Goal: Task Accomplishment & Management: Manage account settings

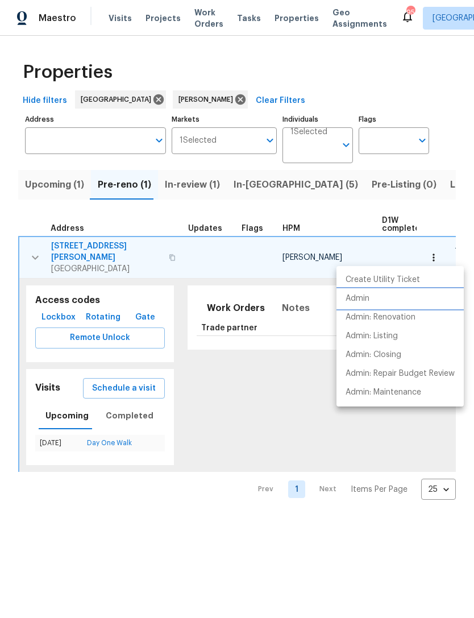
scroll to position [0, 160]
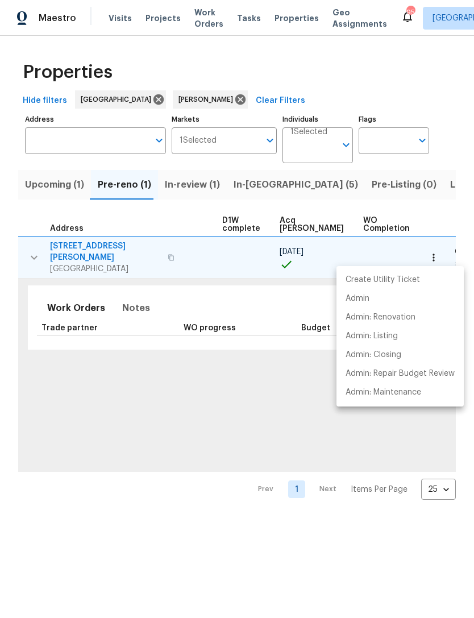
click at [253, 185] on div at bounding box center [237, 309] width 474 height 618
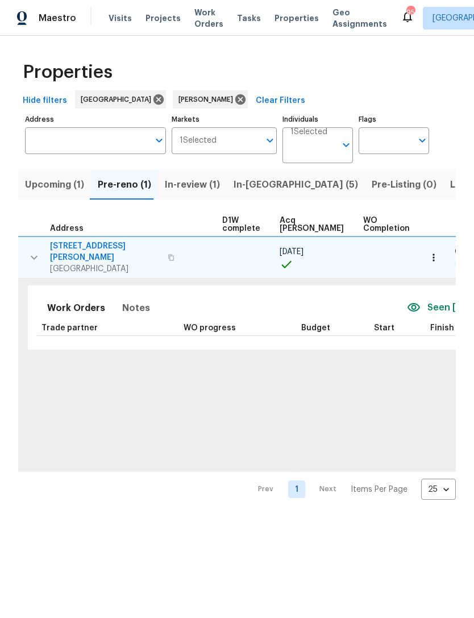
click at [252, 187] on span "In-reno (5)" at bounding box center [296, 185] width 125 height 16
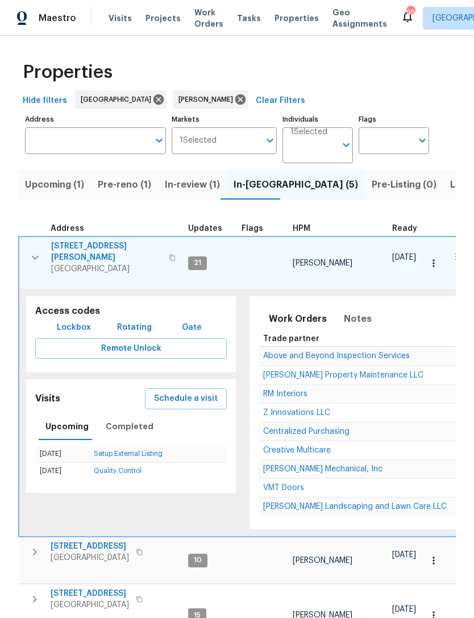
click at [26, 251] on button "button" at bounding box center [35, 258] width 23 height 34
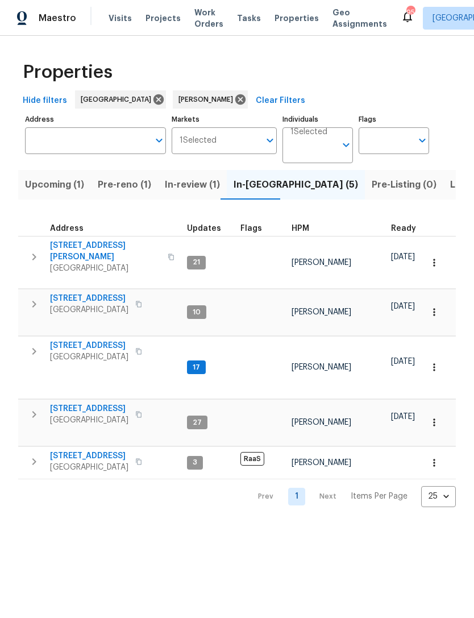
click at [36, 348] on icon "button" at bounding box center [34, 352] width 14 height 14
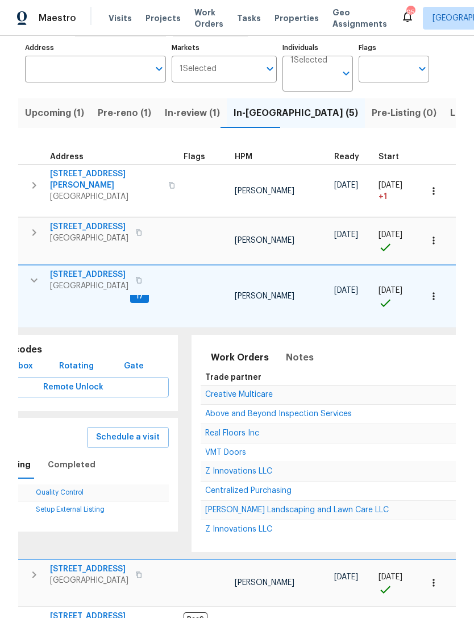
scroll to position [72, 0]
click at [243, 429] on span "Real Floors Inc" at bounding box center [232, 433] width 54 height 8
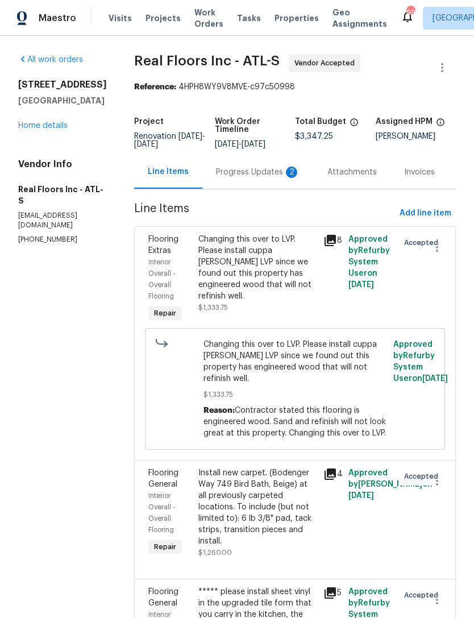
click at [240, 180] on div "Progress Updates 2" at bounding box center [259, 172] width 112 height 34
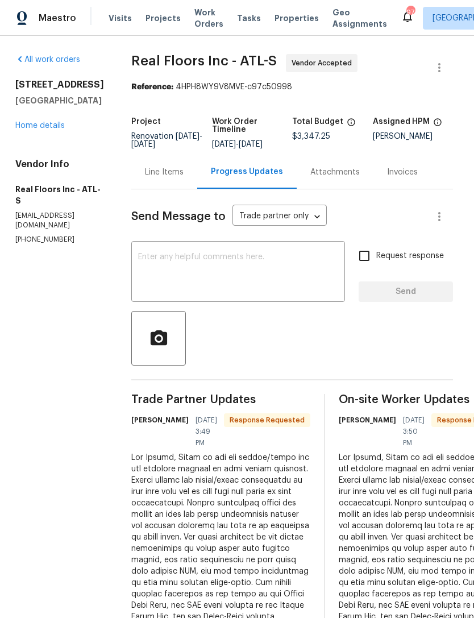
scroll to position [0, 3]
click at [60, 130] on link "Home details" at bounding box center [39, 126] width 49 height 8
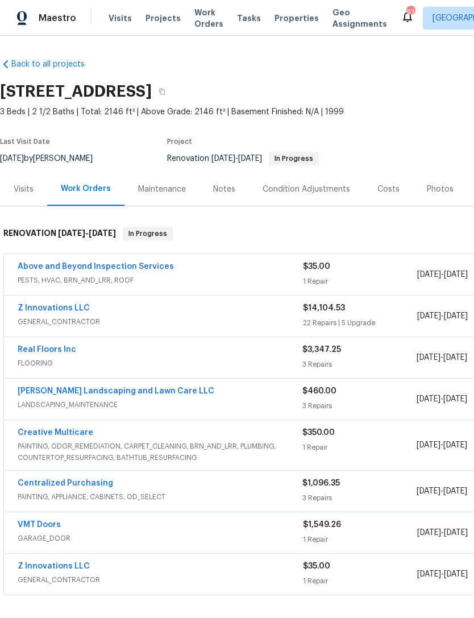
click at [48, 353] on link "Real Floors Inc" at bounding box center [47, 350] width 59 height 8
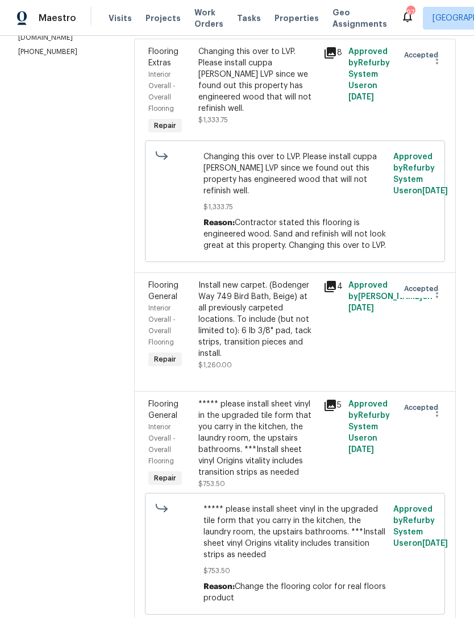
scroll to position [187, 0]
click at [260, 341] on div "Install new carpet. (Bodenger Way 749 Bird Bath, Beige) at all previously carpe…" at bounding box center [258, 325] width 118 height 91
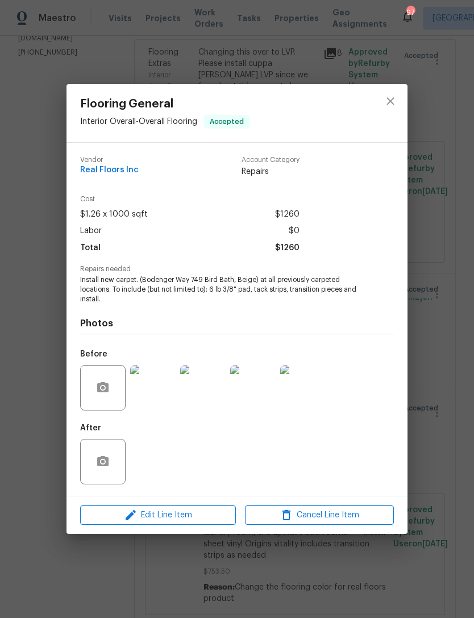
click at [174, 515] on span "Edit Line Item" at bounding box center [158, 516] width 149 height 14
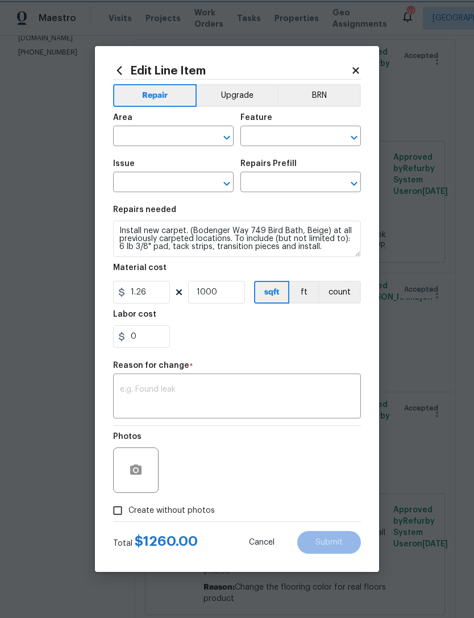
type input "Interior Overall"
type input "Overall Flooring"
type input "Flooring General"
type input "Carpet LVL 1 - Bodenger Way (Beige) $1.26"
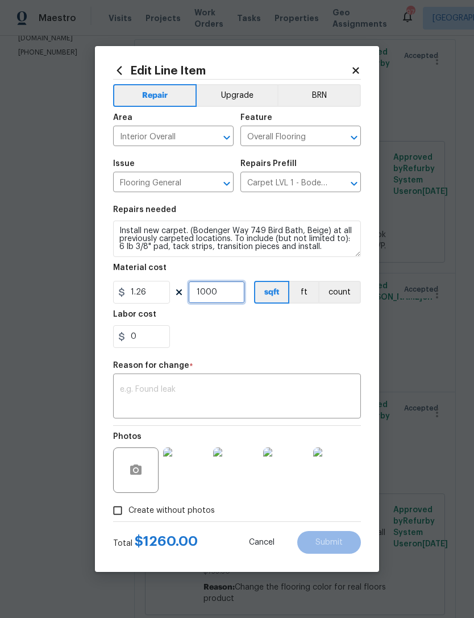
click at [226, 300] on input "1000" at bounding box center [216, 292] width 57 height 23
type input "1184"
click at [242, 327] on div "0" at bounding box center [237, 336] width 248 height 23
click at [151, 289] on input "1.26" at bounding box center [141, 292] width 57 height 23
click at [259, 336] on div "0" at bounding box center [237, 336] width 248 height 23
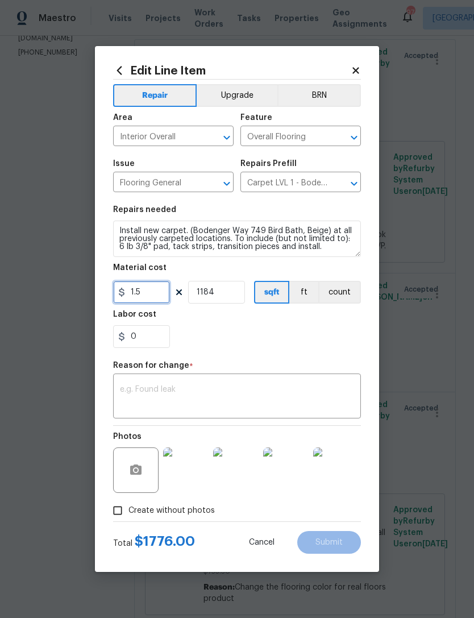
click at [154, 296] on input "1.5" at bounding box center [141, 292] width 57 height 23
type input "1.45"
click at [280, 339] on div "0" at bounding box center [237, 336] width 248 height 23
click at [232, 400] on textarea at bounding box center [237, 398] width 234 height 24
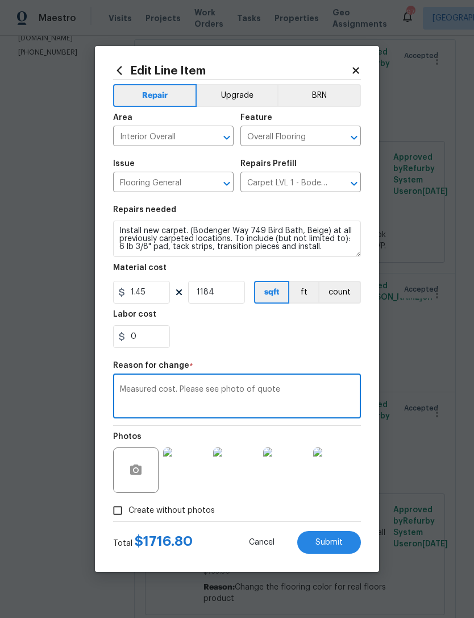
type textarea "Measured cost. Please see photo of quote"
click at [320, 346] on div "0" at bounding box center [237, 336] width 248 height 23
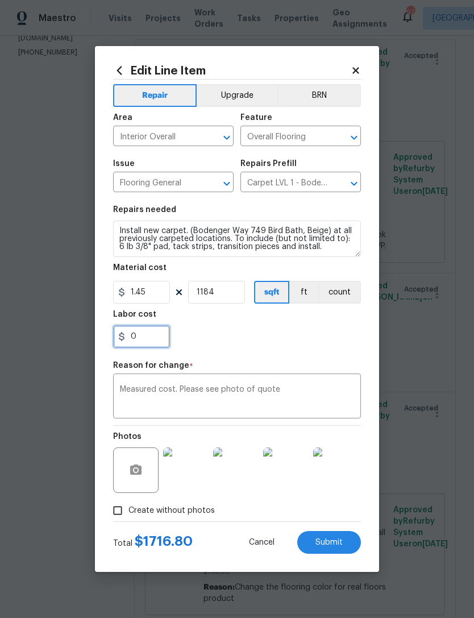
click at [148, 333] on input "0" at bounding box center [141, 336] width 57 height 23
click at [211, 336] on div ".020" at bounding box center [237, 336] width 248 height 23
type input "0.02"
click at [334, 550] on button "Submit" at bounding box center [330, 542] width 64 height 23
type input "1.26"
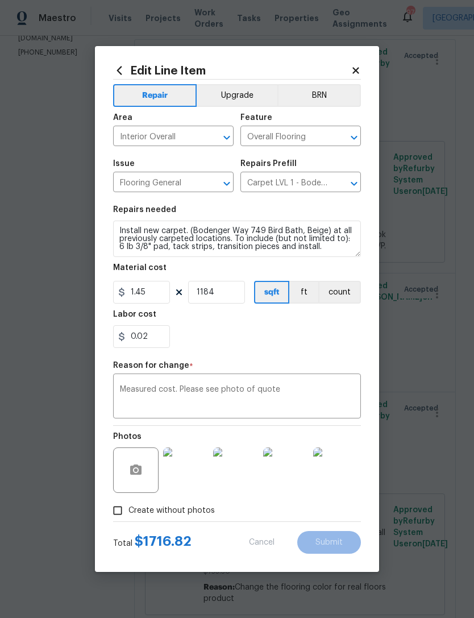
type input "1000"
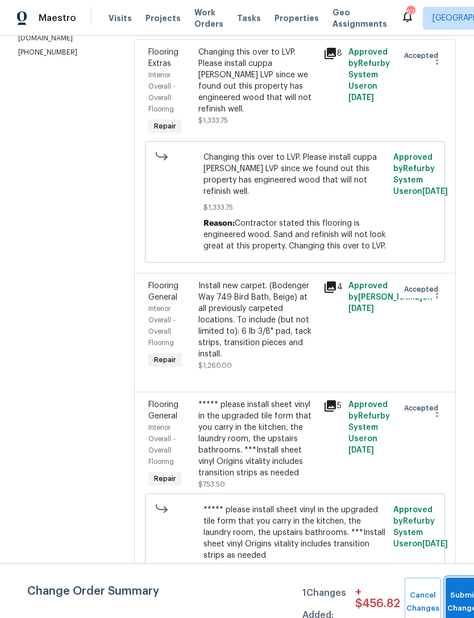
click at [461, 599] on button "Submit Changes" at bounding box center [464, 602] width 36 height 49
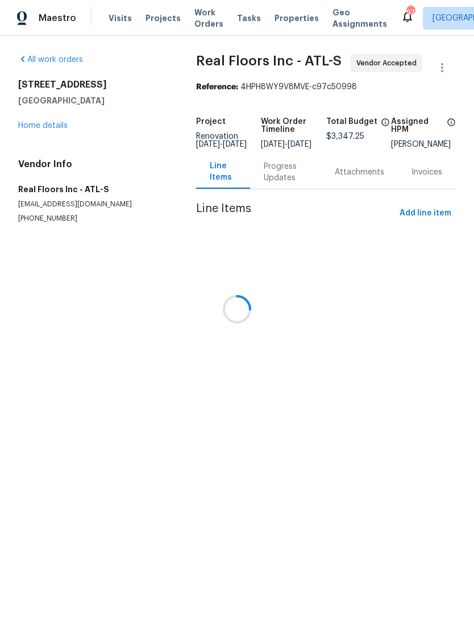
scroll to position [0, 0]
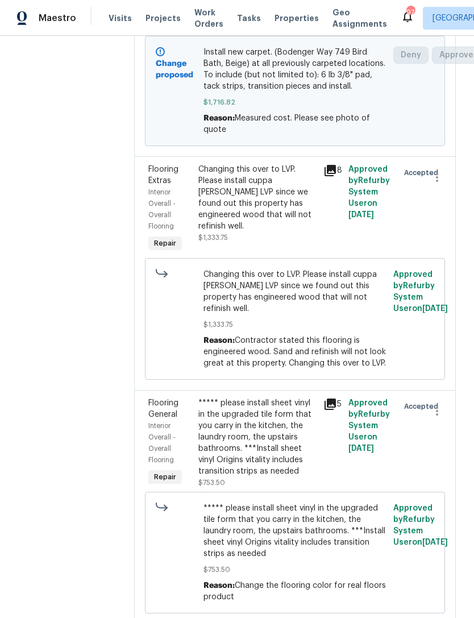
scroll to position [291, 0]
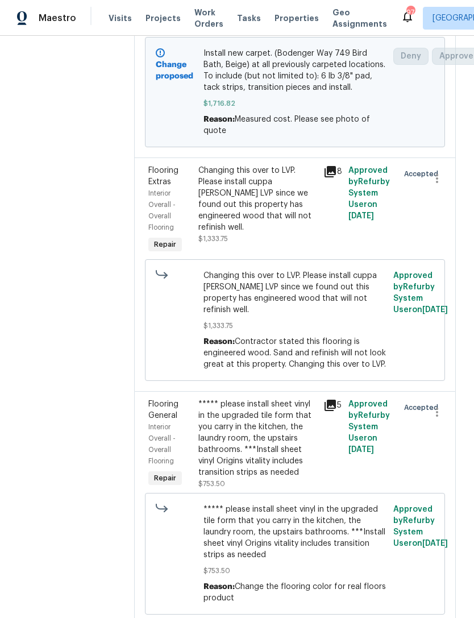
click at [270, 228] on div "Changing this over to LVP. Please install cuppa Joe LVP since we found out this…" at bounding box center [258, 205] width 118 height 80
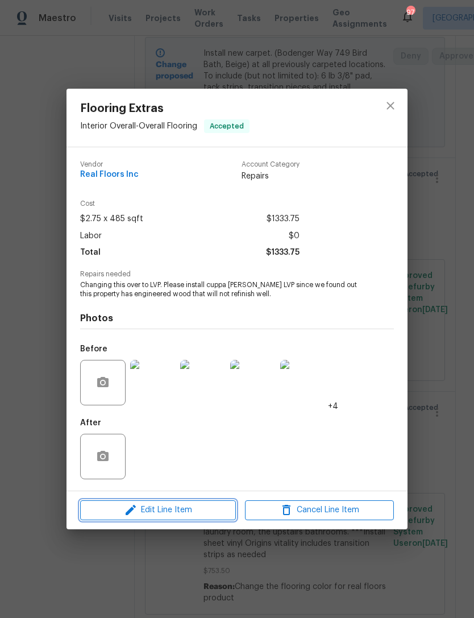
click at [202, 518] on span "Edit Line Item" at bounding box center [158, 510] width 149 height 14
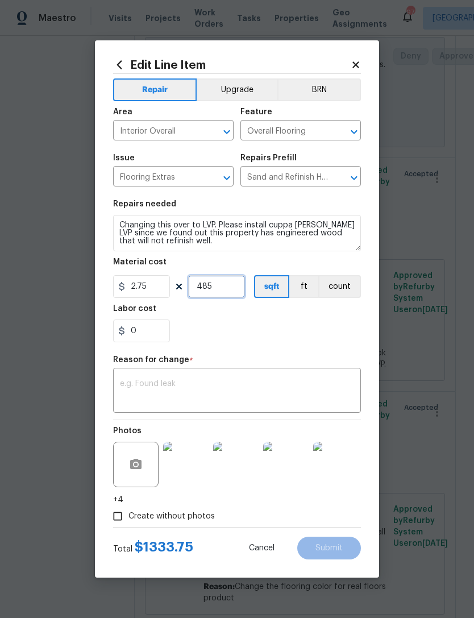
click at [228, 292] on input "485" at bounding box center [216, 286] width 57 height 23
type input "826"
click at [273, 388] on textarea at bounding box center [237, 392] width 234 height 24
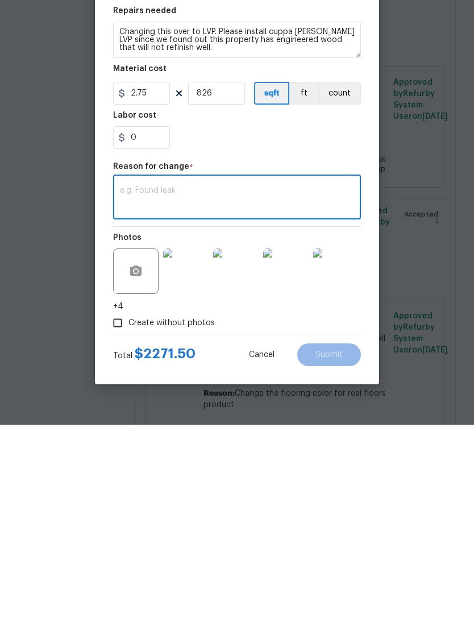
scroll to position [16, 0]
click at [156, 320] on input "0" at bounding box center [141, 331] width 57 height 23
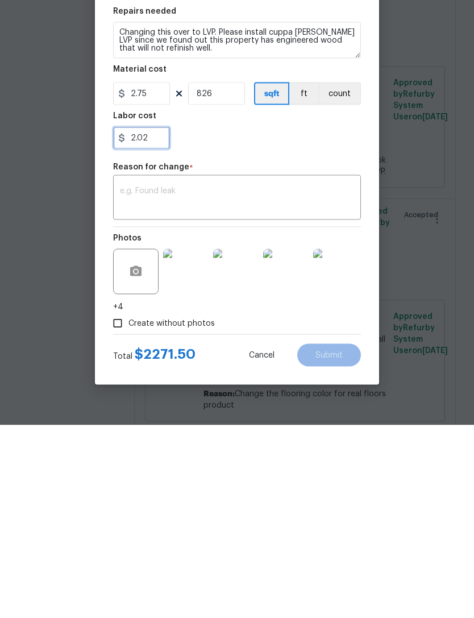
type input "2.02"
click at [212, 380] on textarea at bounding box center [237, 392] width 234 height 24
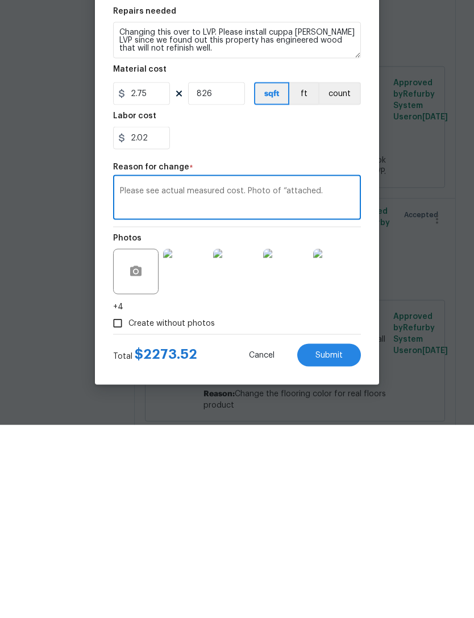
click at [283, 380] on textarea "Please see actual measured cost. Photo of “attached." at bounding box center [237, 392] width 234 height 24
click at [279, 380] on textarea "Please see actual measured cost. Photo ofquote attached." at bounding box center [237, 392] width 234 height 24
click at [188, 380] on textarea "Please see actual measured cost. Photo ofquote attached." at bounding box center [237, 392] width 234 height 24
click at [283, 380] on textarea "Please see actual measured cost. Photo ofquote attached." at bounding box center [237, 392] width 234 height 24
type textarea "Please see actual measured cost. Photo of quote attached."
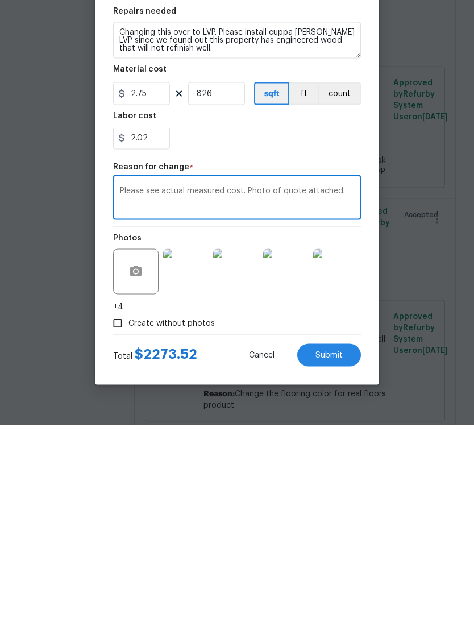
click at [340, 537] on button "Submit" at bounding box center [330, 548] width 64 height 23
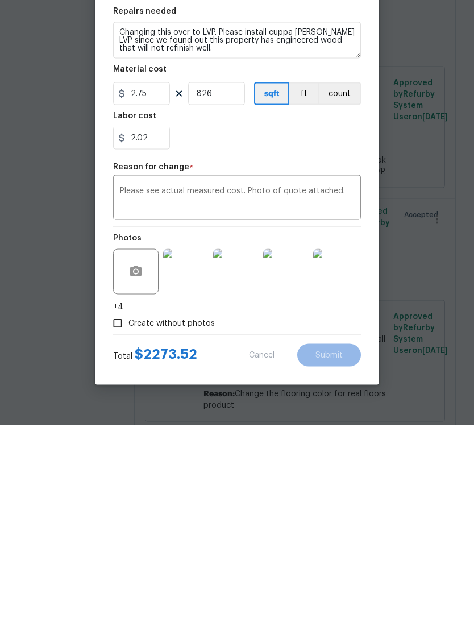
scroll to position [36, 0]
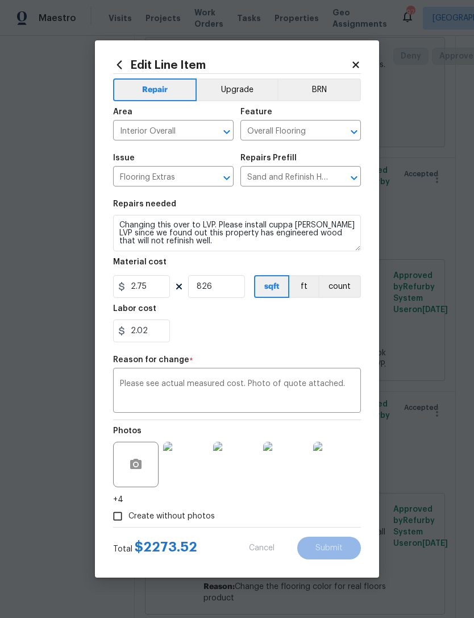
type input "485"
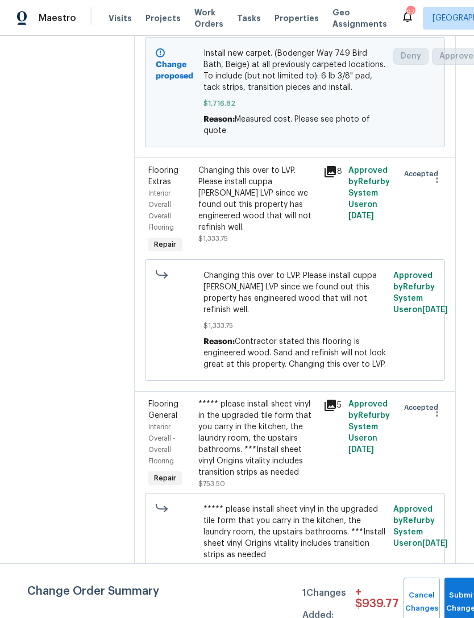
click at [243, 428] on div "***** please install sheet vinyl in the upgraded tile form that you carry in th…" at bounding box center [258, 439] width 118 height 80
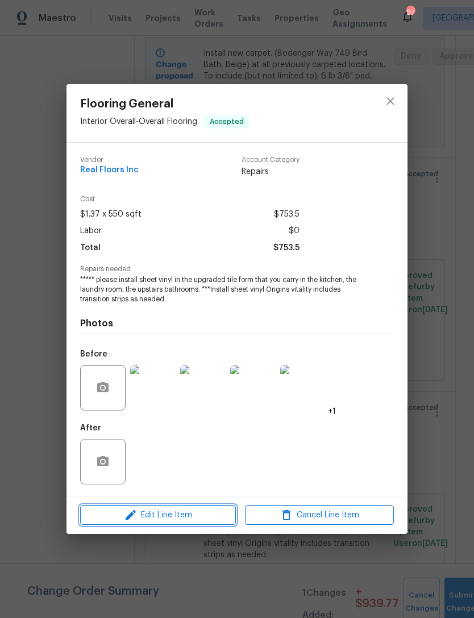
click at [195, 518] on span "Edit Line Item" at bounding box center [158, 516] width 149 height 14
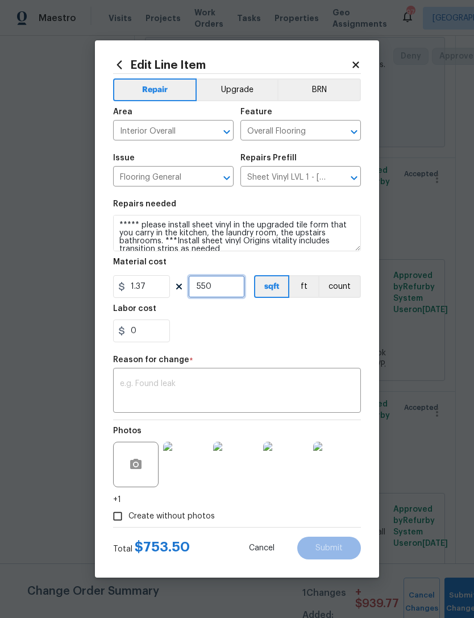
click at [224, 288] on input "550" at bounding box center [216, 286] width 57 height 23
click at [229, 293] on input "550" at bounding box center [216, 286] width 57 height 23
type input "757"
click at [244, 383] on textarea at bounding box center [237, 392] width 234 height 24
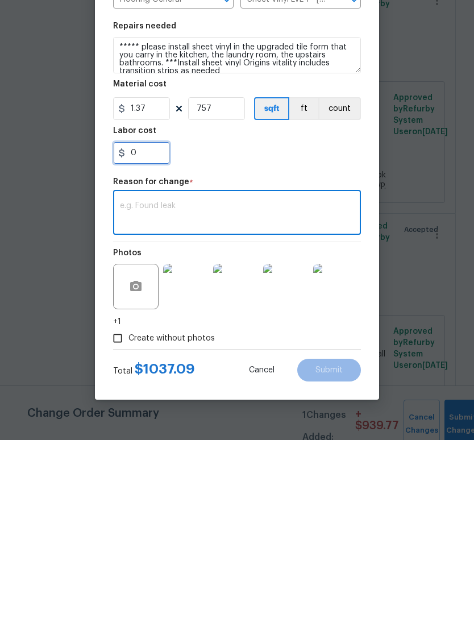
click at [147, 320] on input "0" at bounding box center [141, 331] width 57 height 23
type input "1.31"
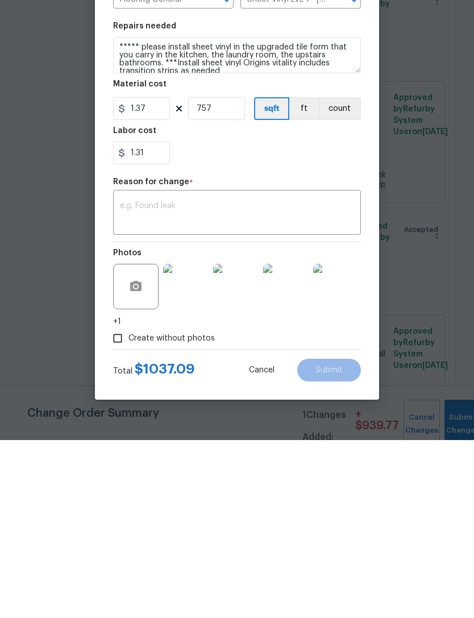
click at [252, 380] on textarea at bounding box center [237, 392] width 234 height 24
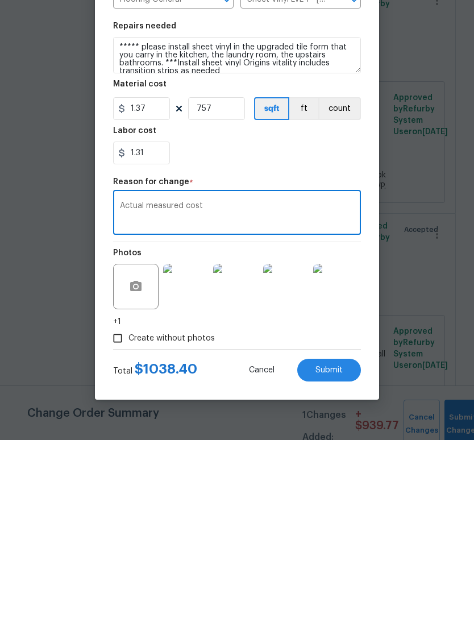
type textarea "Actual measured cost"
click at [275, 320] on div "1.31" at bounding box center [237, 331] width 248 height 23
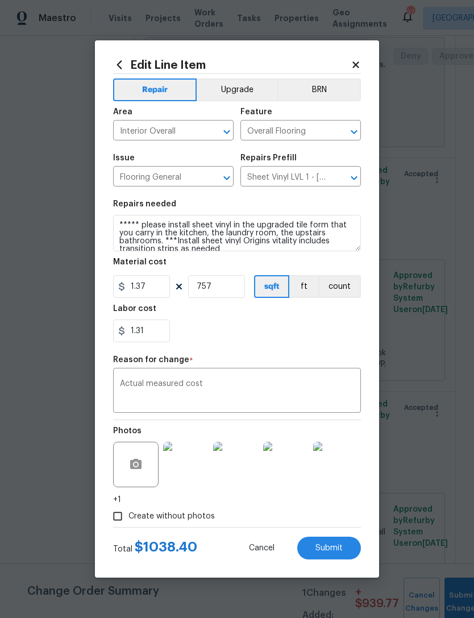
click at [335, 551] on span "Submit" at bounding box center [329, 548] width 27 height 9
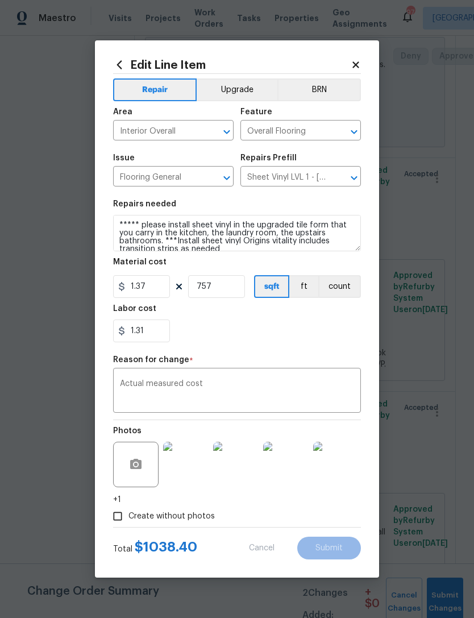
type input "550"
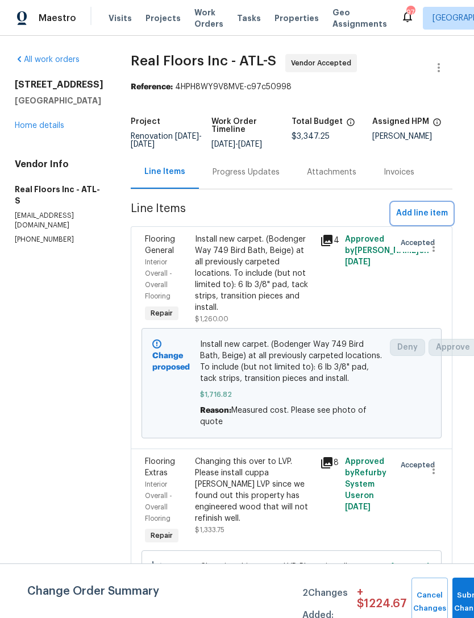
click at [411, 207] on span "Add line item" at bounding box center [423, 214] width 52 height 14
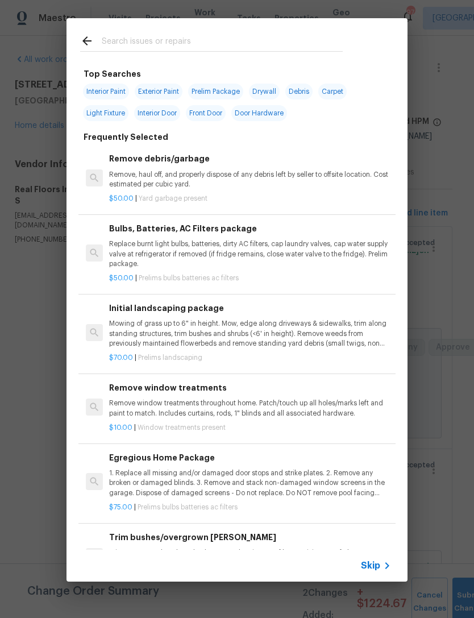
click at [225, 49] on input "text" at bounding box center [222, 42] width 241 height 17
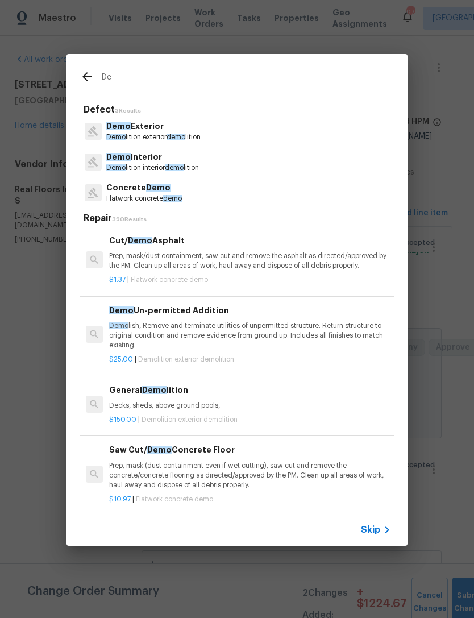
type input "D"
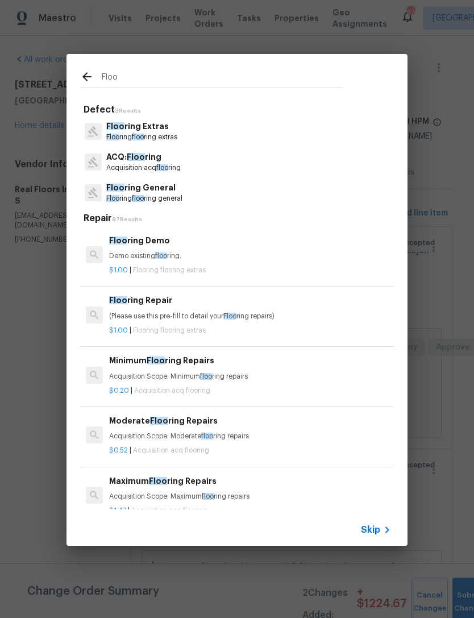
type input "Floor"
click at [177, 127] on p "Floor ing Extras" at bounding box center [141, 127] width 71 height 12
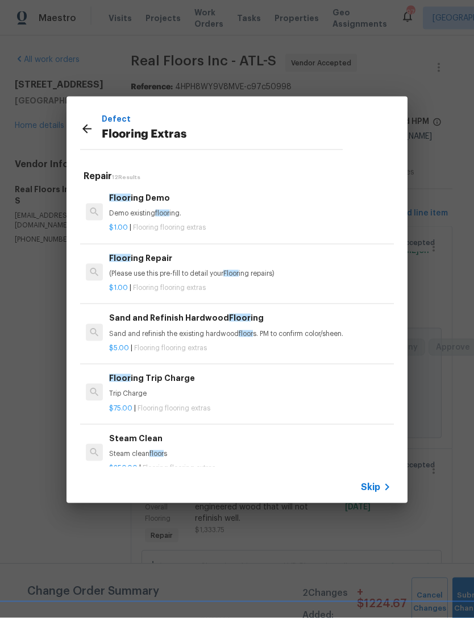
click at [151, 215] on p "Demo existing floor ing." at bounding box center [250, 214] width 282 height 10
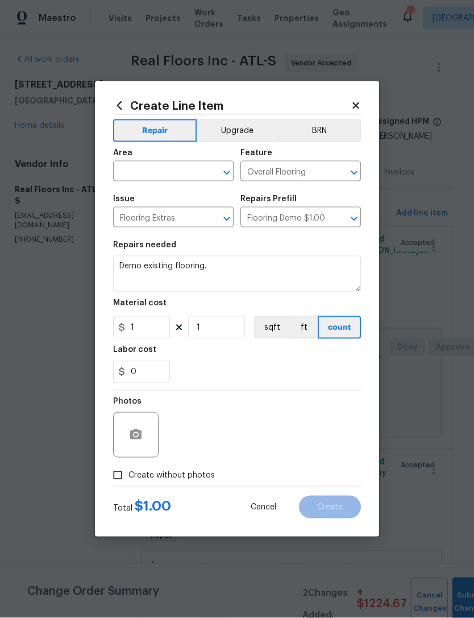
scroll to position [36, 0]
click at [141, 442] on icon "button" at bounding box center [136, 435] width 14 height 14
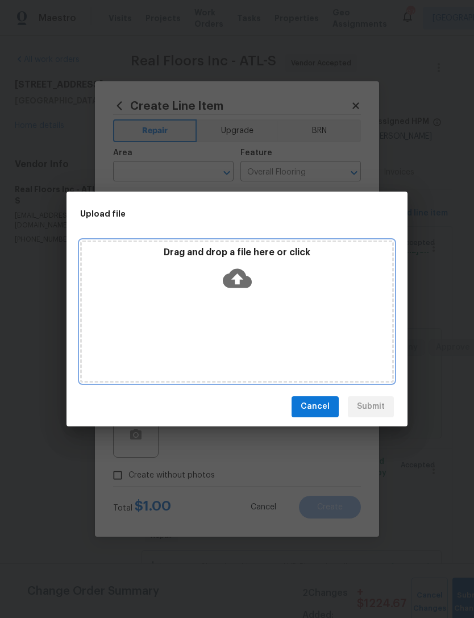
click at [236, 277] on icon at bounding box center [237, 278] width 29 height 29
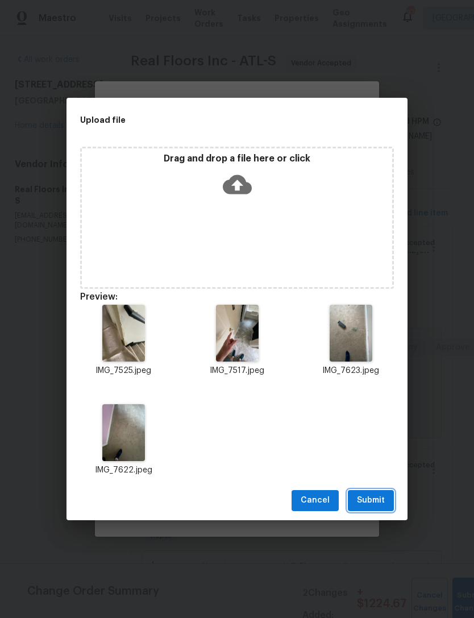
click at [373, 505] on span "Submit" at bounding box center [371, 501] width 28 height 14
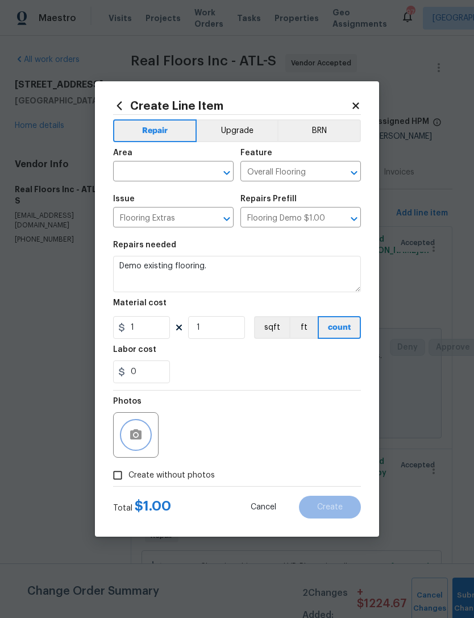
click at [230, 274] on textarea "Demo existing flooring." at bounding box center [237, 274] width 248 height 36
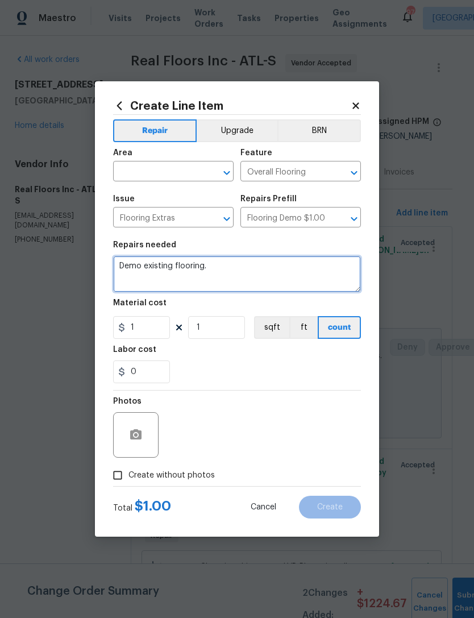
scroll to position [36, 0]
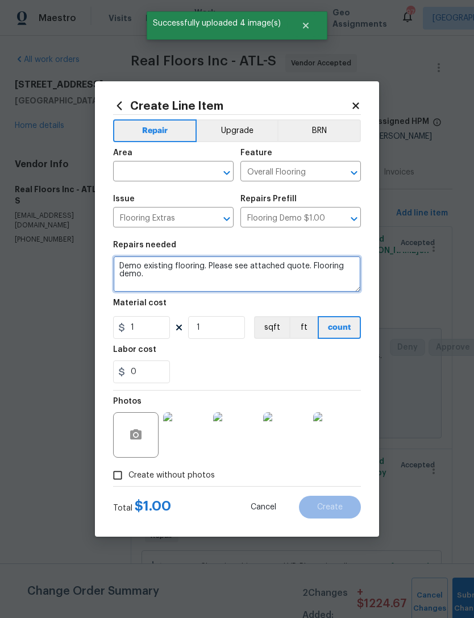
click at [226, 383] on div "0" at bounding box center [237, 372] width 248 height 23
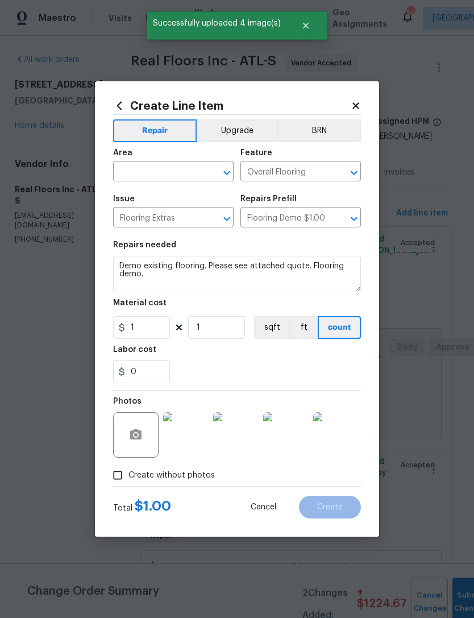
scroll to position [36, 0]
click at [139, 432] on icon "button" at bounding box center [135, 435] width 11 height 10
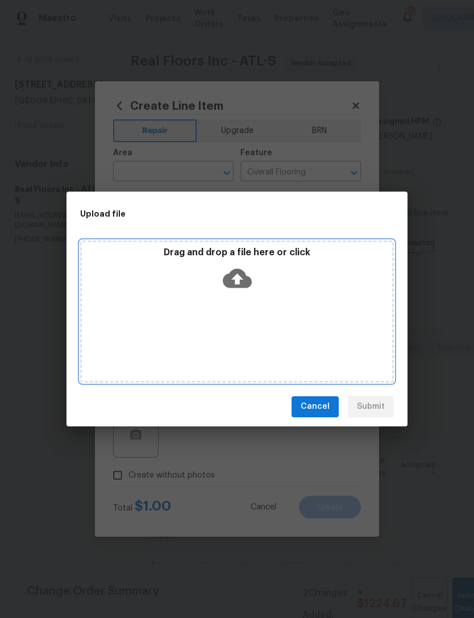
click at [229, 281] on icon at bounding box center [237, 278] width 29 height 19
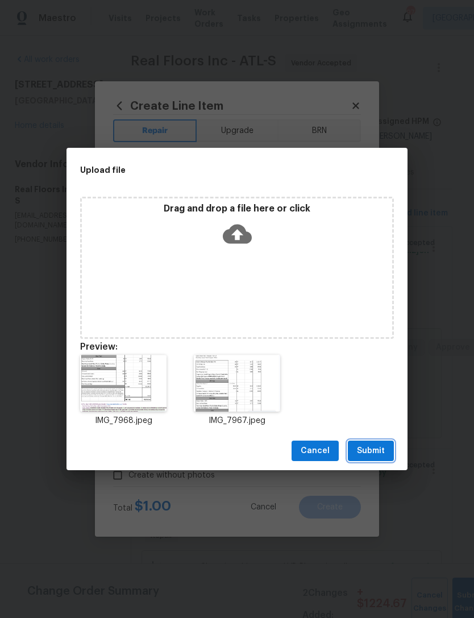
click at [372, 450] on span "Submit" at bounding box center [371, 451] width 28 height 14
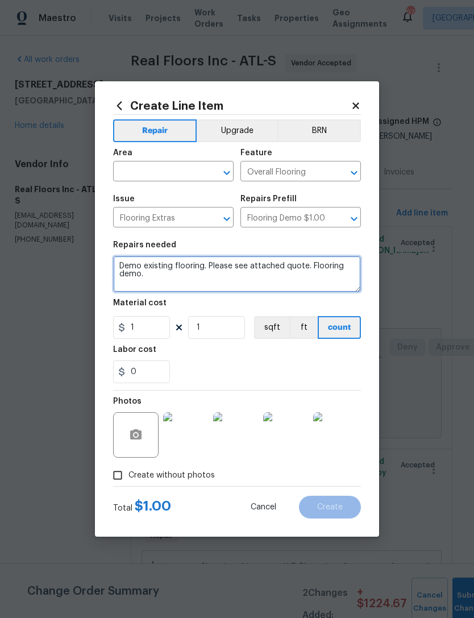
click at [167, 281] on textarea "Demo existing flooring. Please see attached quote. Flooring demo." at bounding box center [237, 274] width 248 height 36
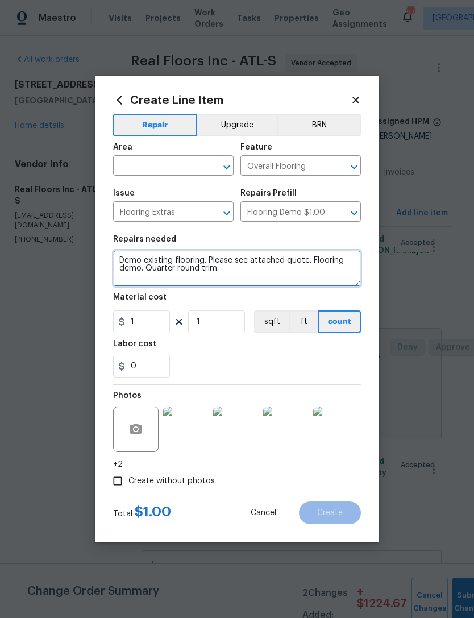
type textarea "Demo existing flooring. Please see attached quote. Flooring demo. Quarter round…"
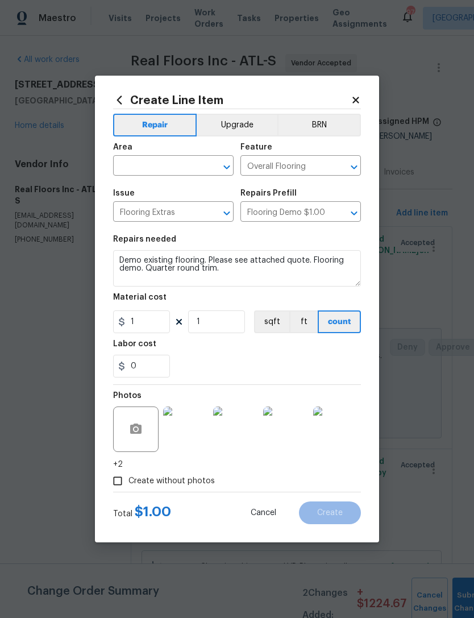
click at [239, 352] on div "Labor cost" at bounding box center [237, 347] width 248 height 15
click at [143, 315] on input "1" at bounding box center [141, 322] width 57 height 23
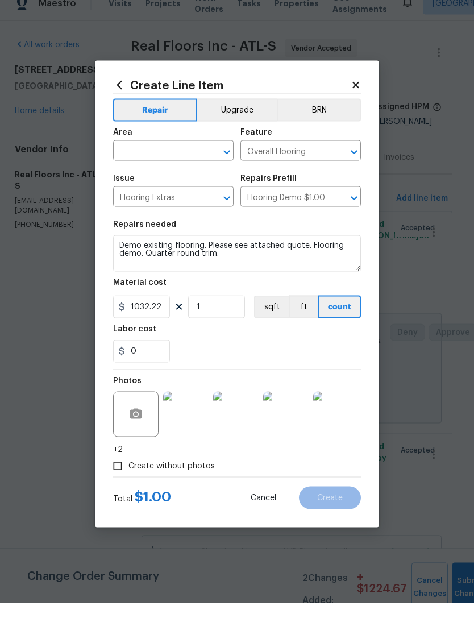
scroll to position [36, 0]
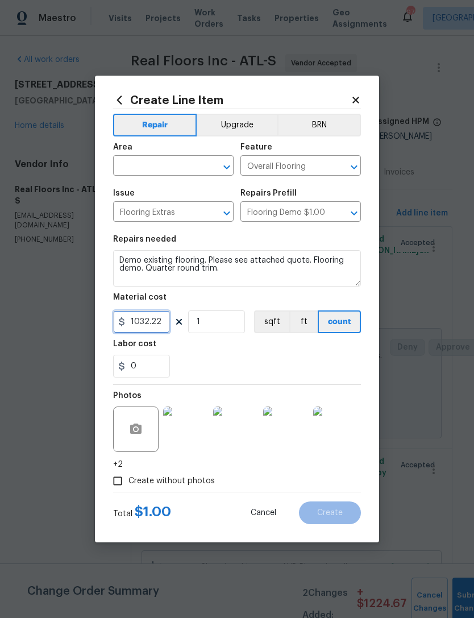
click at [160, 331] on input "1032.22" at bounding box center [141, 322] width 57 height 23
type input "1512.92"
click at [229, 362] on div "0" at bounding box center [237, 366] width 248 height 23
click at [157, 171] on input "text" at bounding box center [157, 167] width 89 height 18
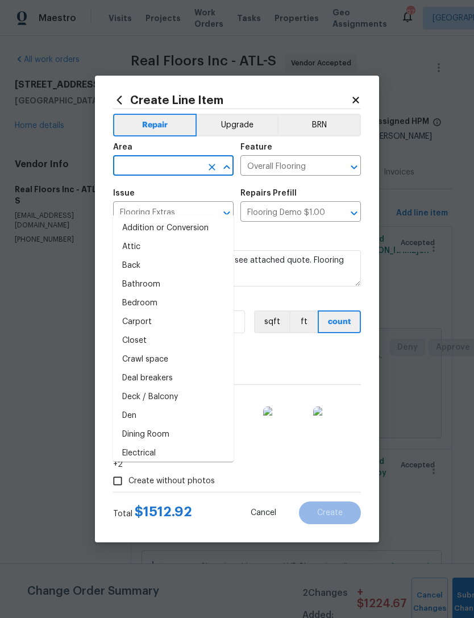
click at [157, 171] on input "text" at bounding box center [157, 167] width 89 height 18
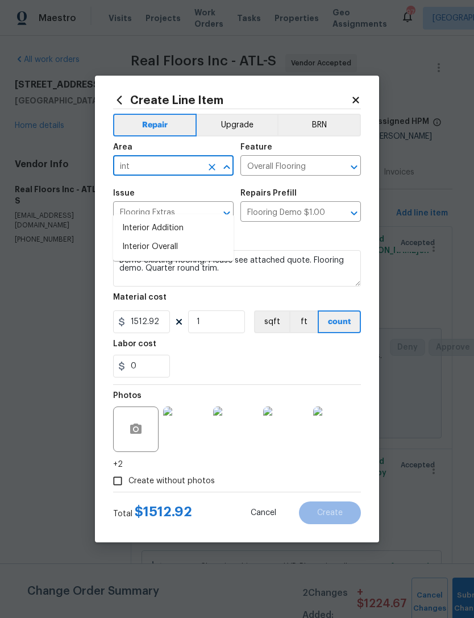
click at [192, 238] on li "Interior Overall" at bounding box center [173, 247] width 121 height 19
type input "Interior Overall"
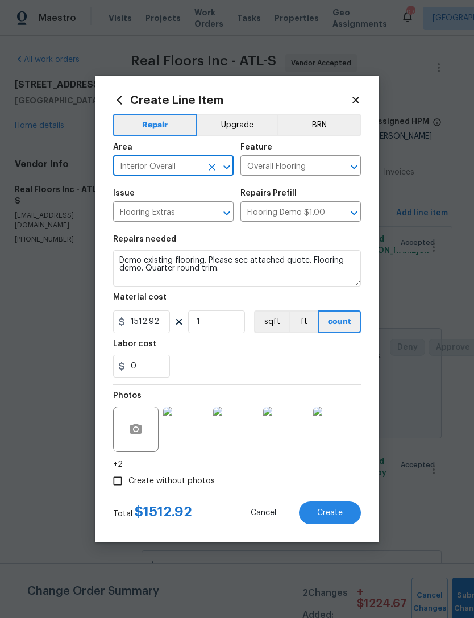
click at [260, 362] on div "0" at bounding box center [237, 366] width 248 height 23
click at [337, 518] on span "Create" at bounding box center [330, 513] width 26 height 9
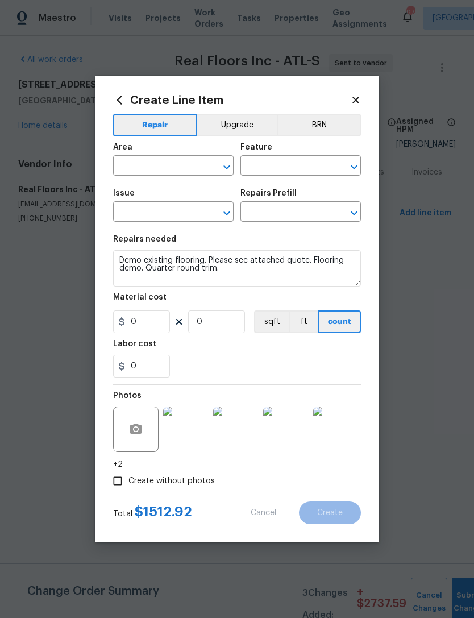
scroll to position [0, 0]
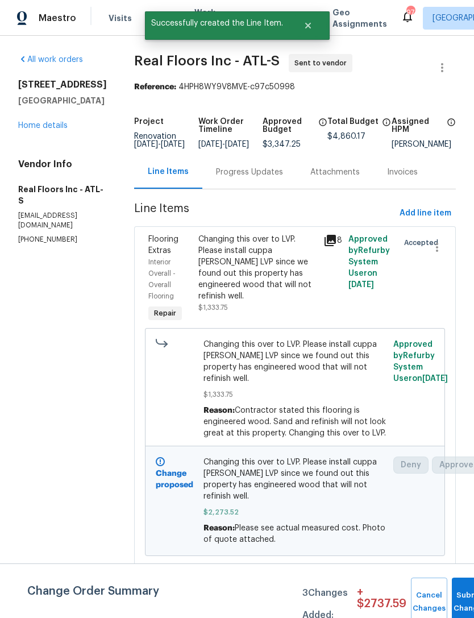
click at [456, 596] on button "Submit Changes" at bounding box center [470, 602] width 36 height 49
click at [459, 599] on button "Submit Changes" at bounding box center [470, 602] width 36 height 49
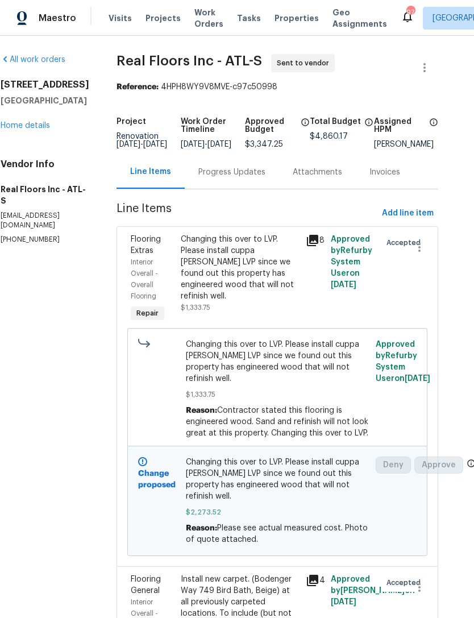
scroll to position [0, 17]
click at [44, 130] on link "Home details" at bounding box center [25, 126] width 49 height 8
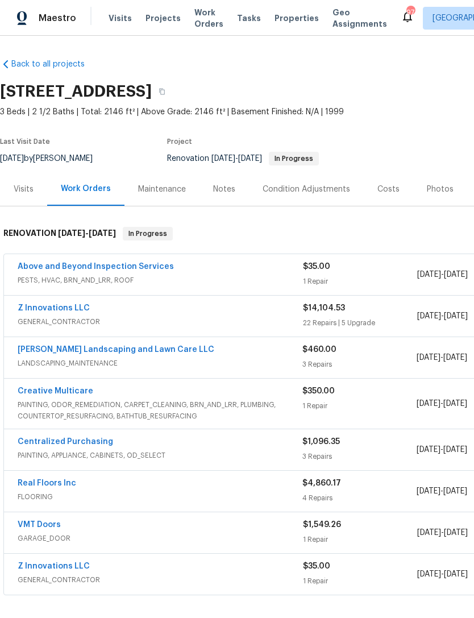
click at [443, 191] on div "Photos" at bounding box center [440, 189] width 27 height 11
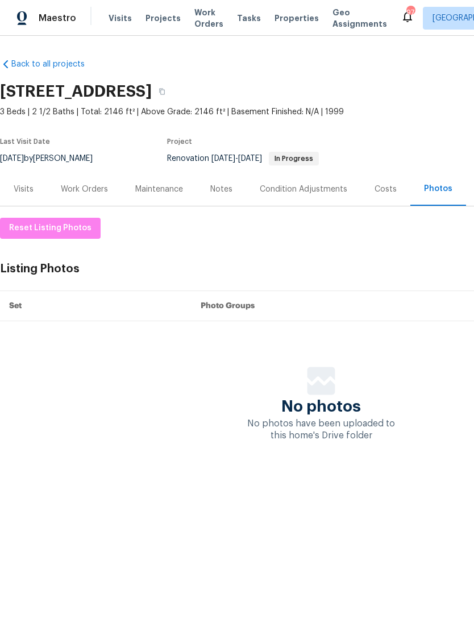
click at [90, 187] on div "Work Orders" at bounding box center [84, 189] width 47 height 11
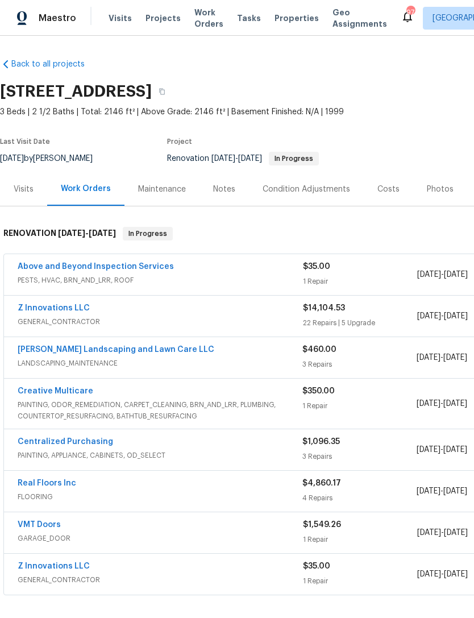
click at [380, 189] on div "Costs" at bounding box center [389, 189] width 22 height 11
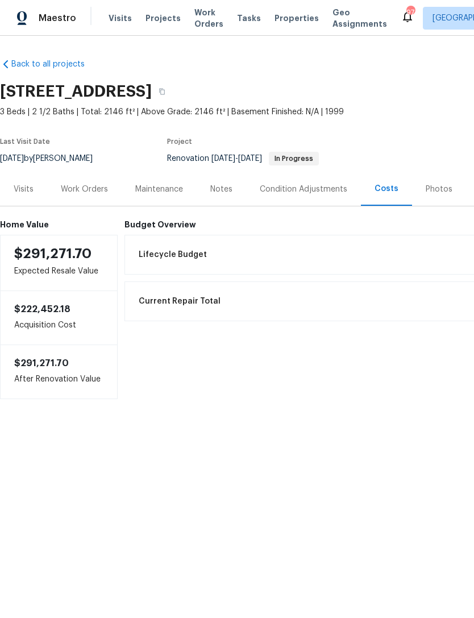
click at [307, 188] on div "Condition Adjustments" at bounding box center [304, 189] width 88 height 11
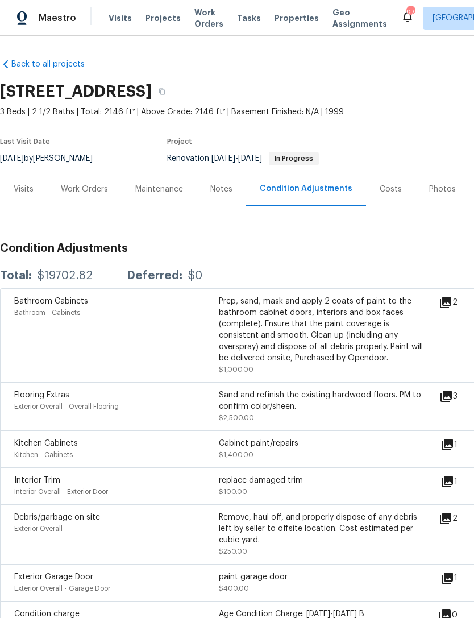
click at [29, 193] on div "Visits" at bounding box center [24, 189] width 20 height 11
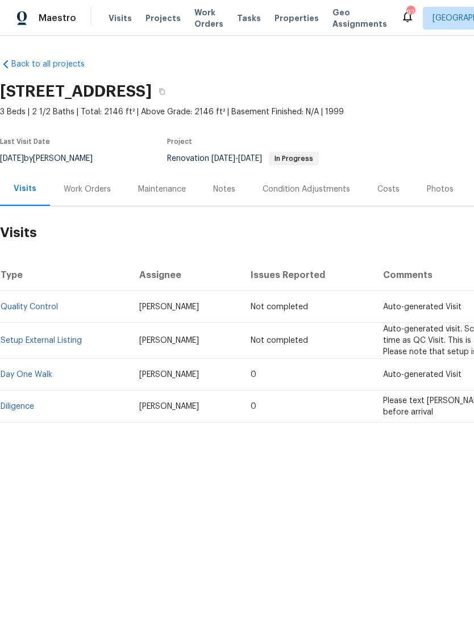
click at [68, 191] on div "Work Orders" at bounding box center [87, 189] width 47 height 11
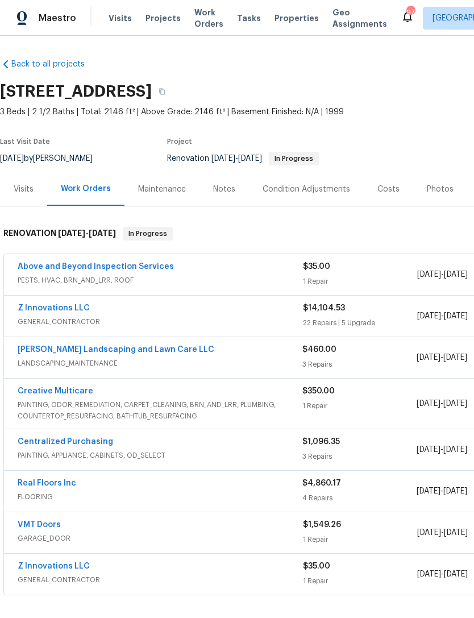
click at [220, 189] on div "Notes" at bounding box center [224, 189] width 22 height 11
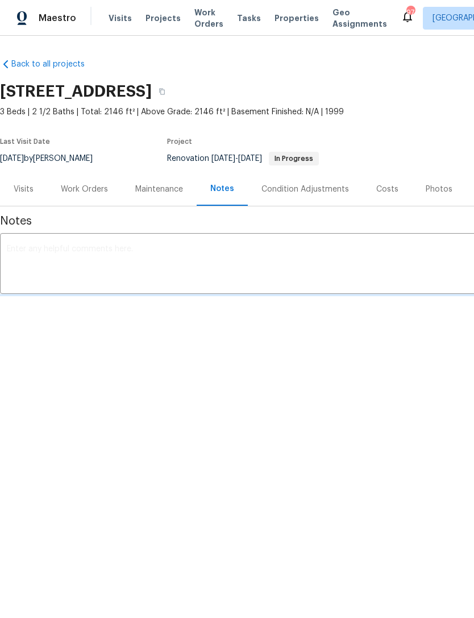
click at [395, 125] on section "6590 Manor Creek Dr, Douglasville, GA 30135 3 Beds | 2 1/2 Baths | Total: 2146 …" at bounding box center [321, 125] width 643 height 96
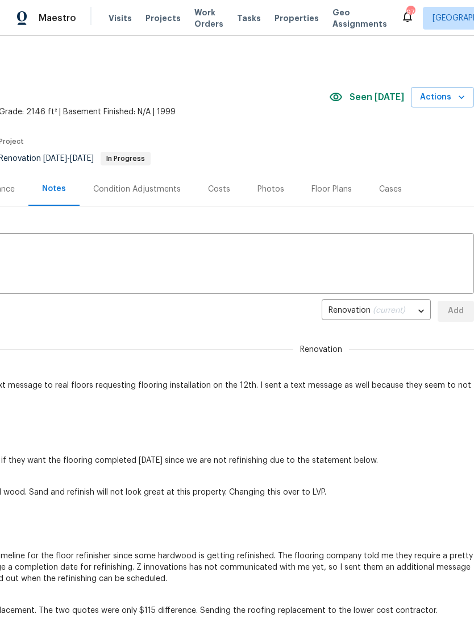
scroll to position [0, 168]
click at [331, 190] on div "Floor Plans" at bounding box center [332, 189] width 40 height 11
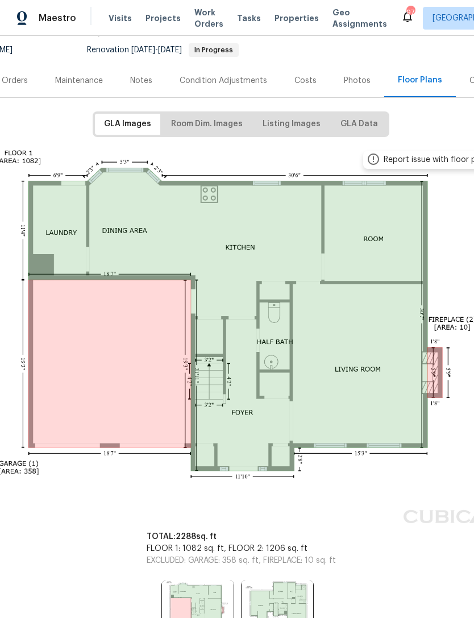
scroll to position [130, 75]
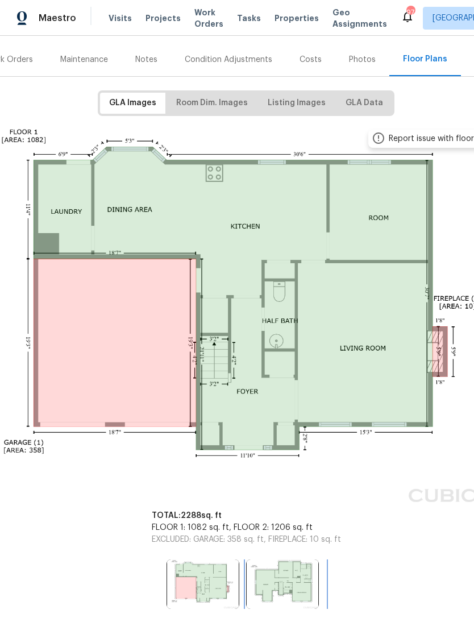
click at [284, 580] on img at bounding box center [282, 584] width 73 height 49
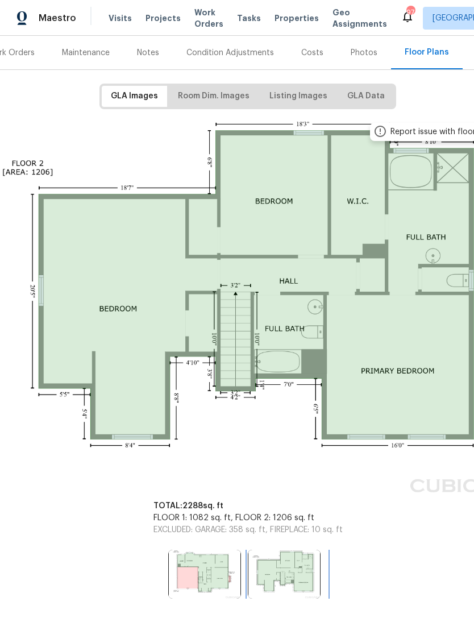
scroll to position [134, 76]
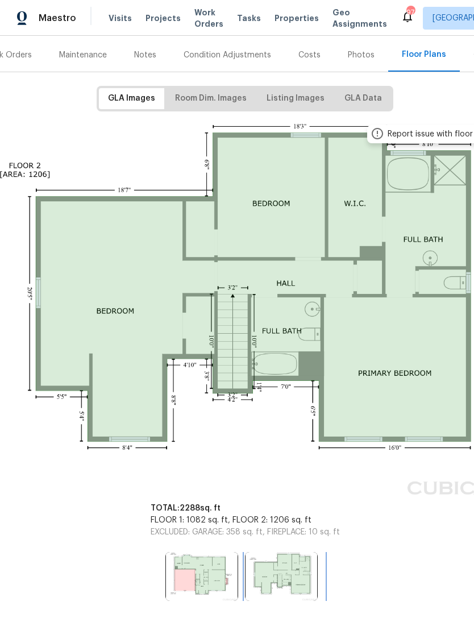
click at [279, 574] on img at bounding box center [281, 576] width 73 height 49
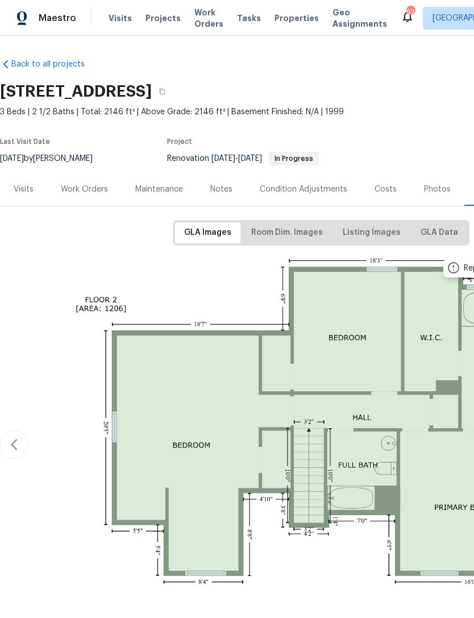
scroll to position [0, 0]
click at [82, 184] on div "Work Orders" at bounding box center [84, 189] width 47 height 11
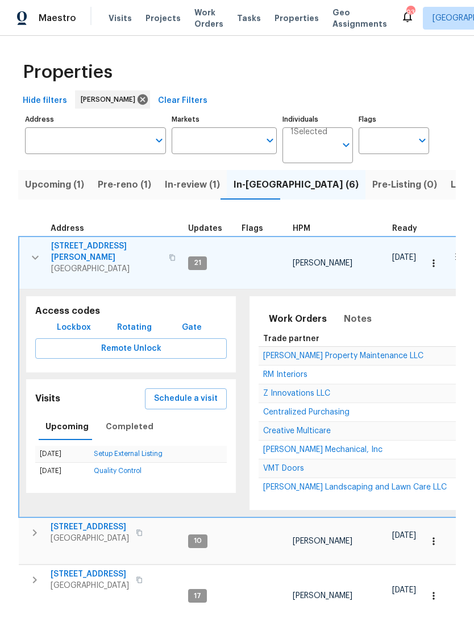
click at [38, 255] on icon "button" at bounding box center [35, 258] width 14 height 14
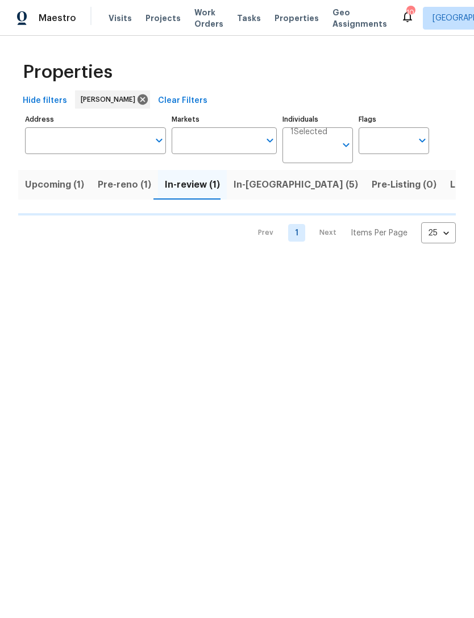
click at [130, 185] on span "Pre-reno (1)" at bounding box center [124, 185] width 53 height 16
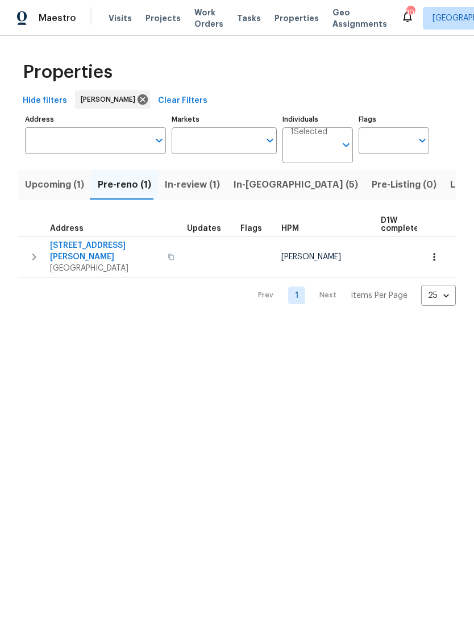
click at [39, 254] on icon "button" at bounding box center [34, 257] width 14 height 14
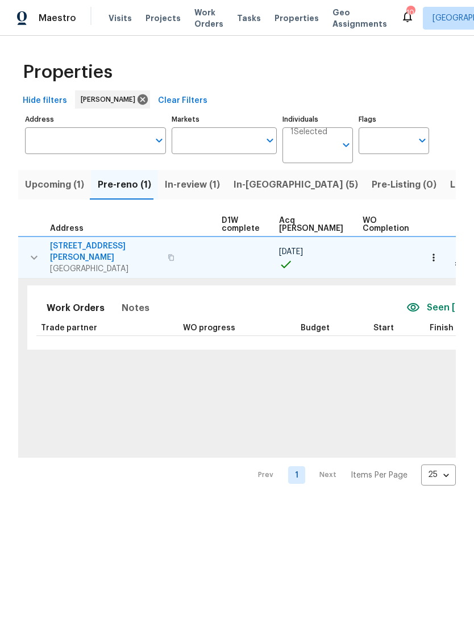
scroll to position [0, 160]
click at [439, 254] on icon "button" at bounding box center [433, 257] width 11 height 11
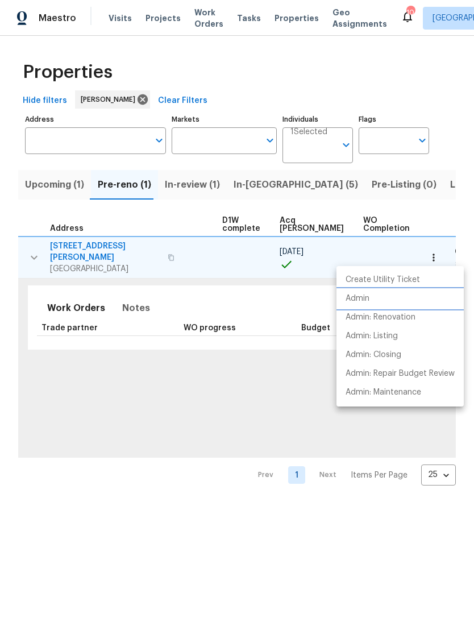
click at [380, 300] on li "Admin" at bounding box center [400, 299] width 127 height 19
